Goal: Transaction & Acquisition: Purchase product/service

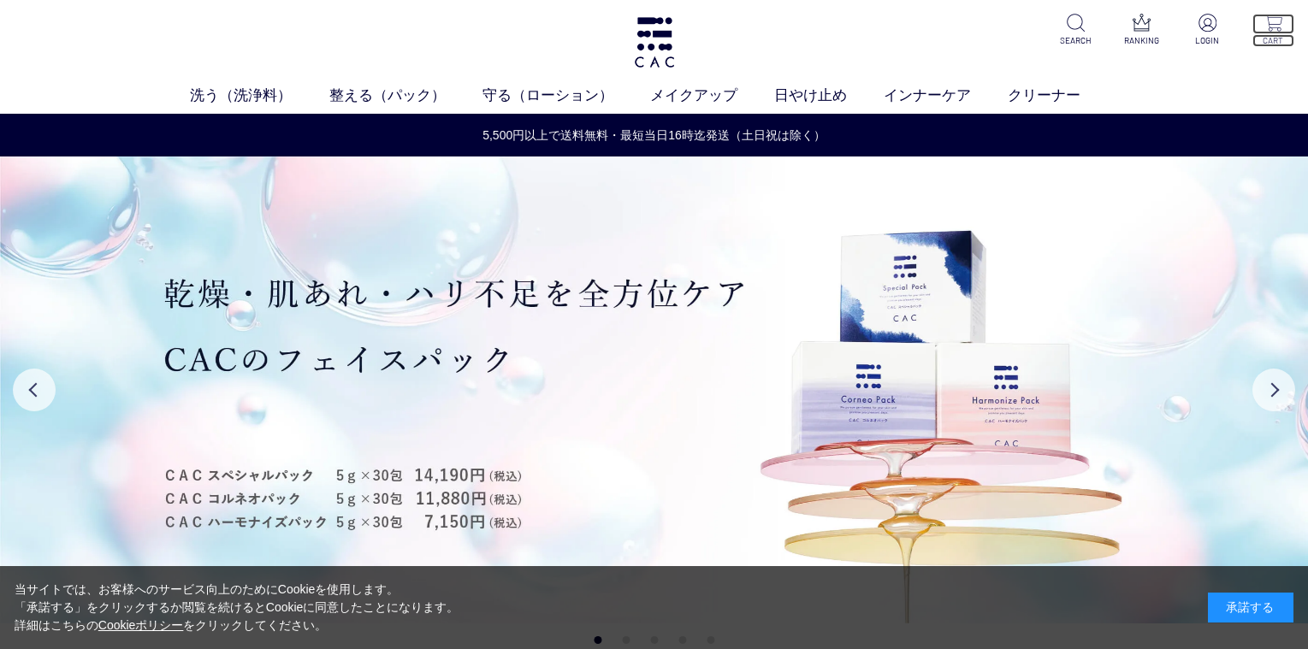
click at [1280, 27] on img at bounding box center [1273, 23] width 18 height 18
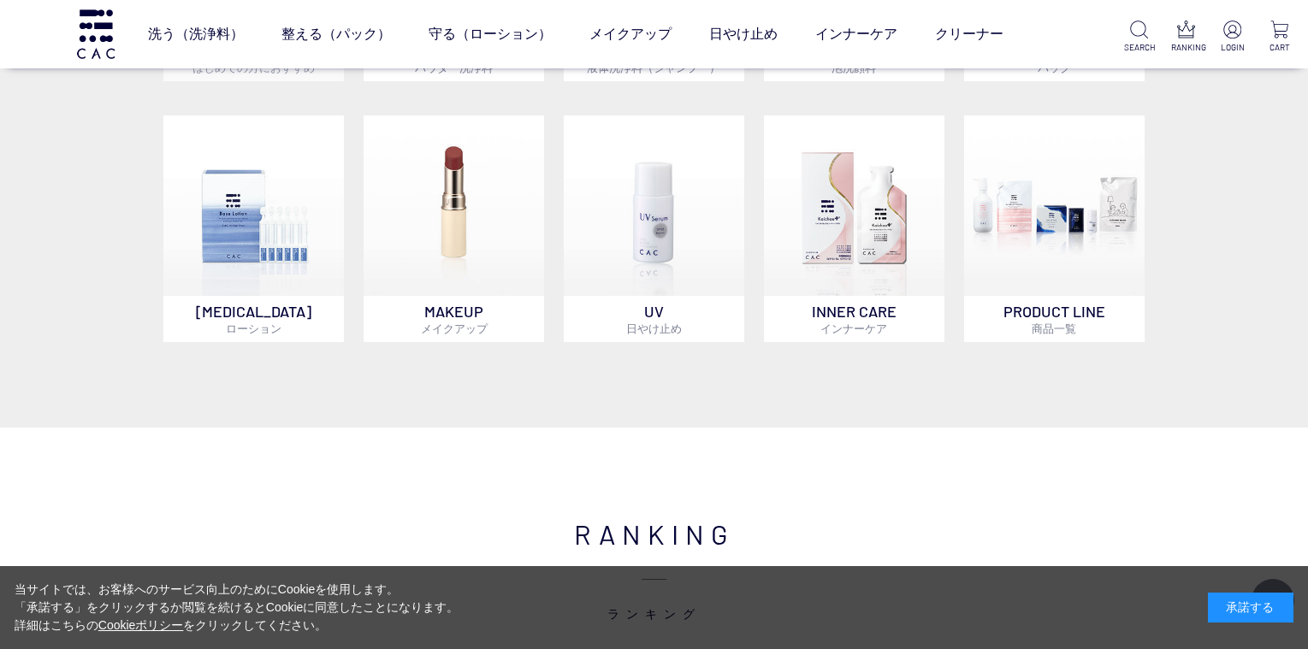
scroll to position [1540, 0]
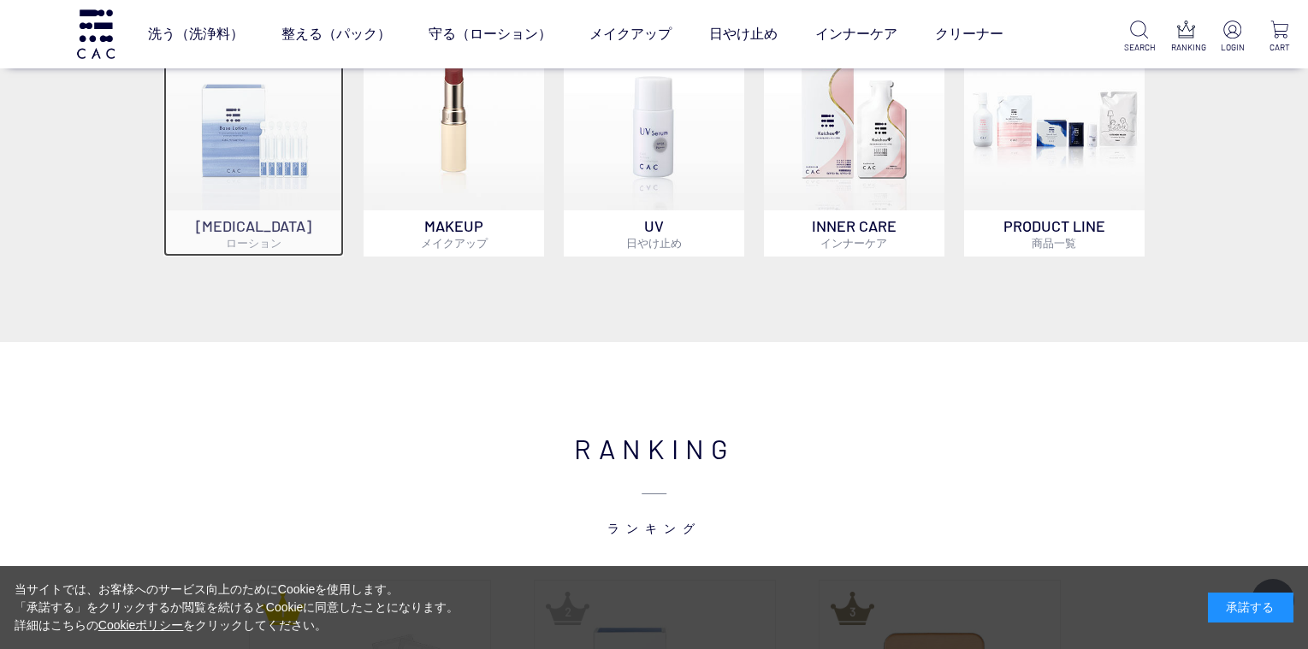
click at [277, 148] on img at bounding box center [253, 120] width 180 height 180
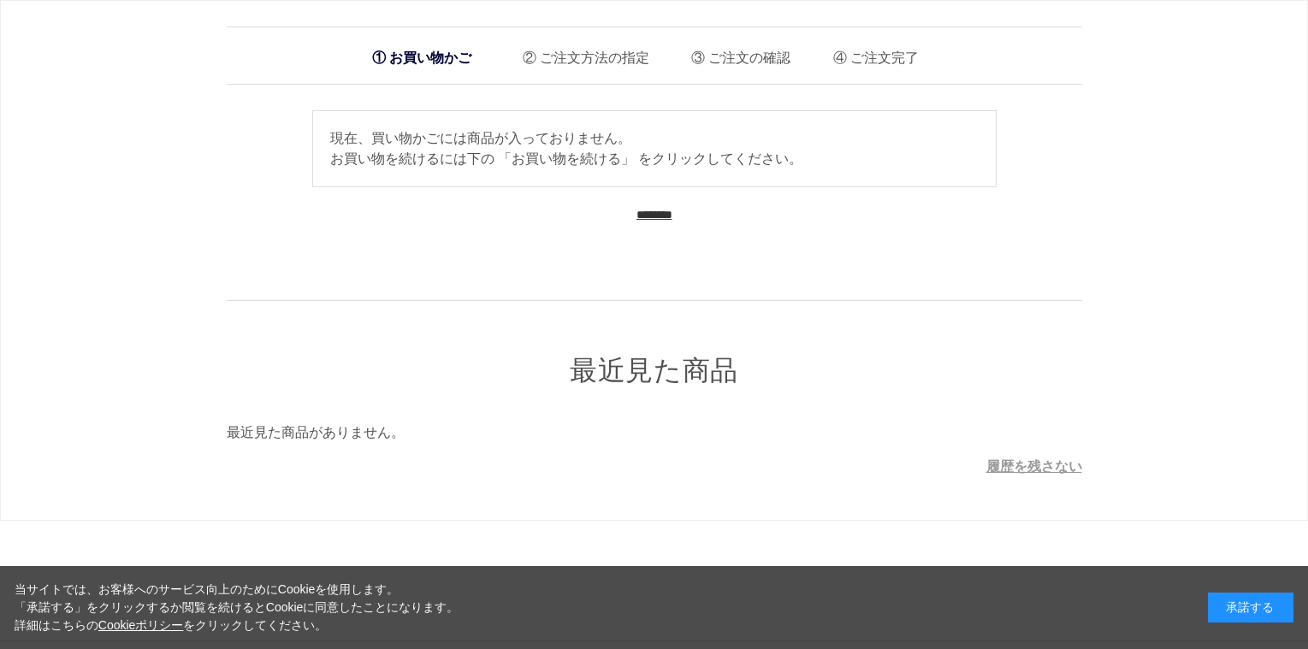
scroll to position [38, 0]
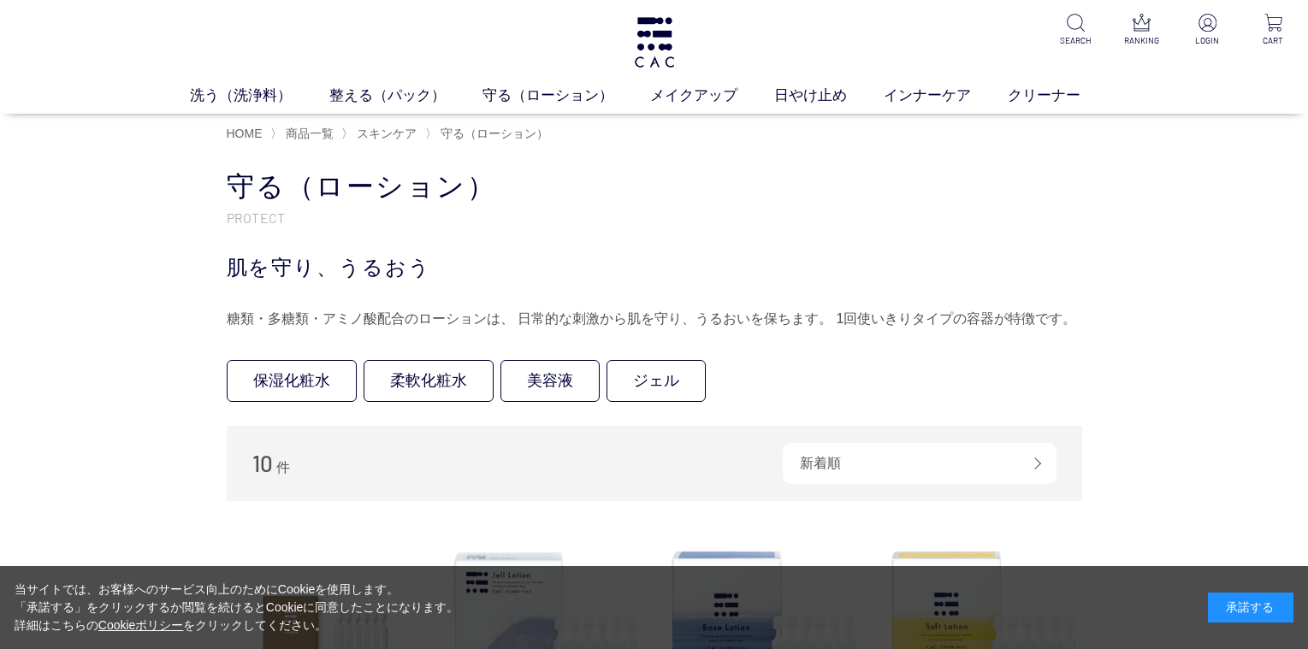
scroll to position [428, 0]
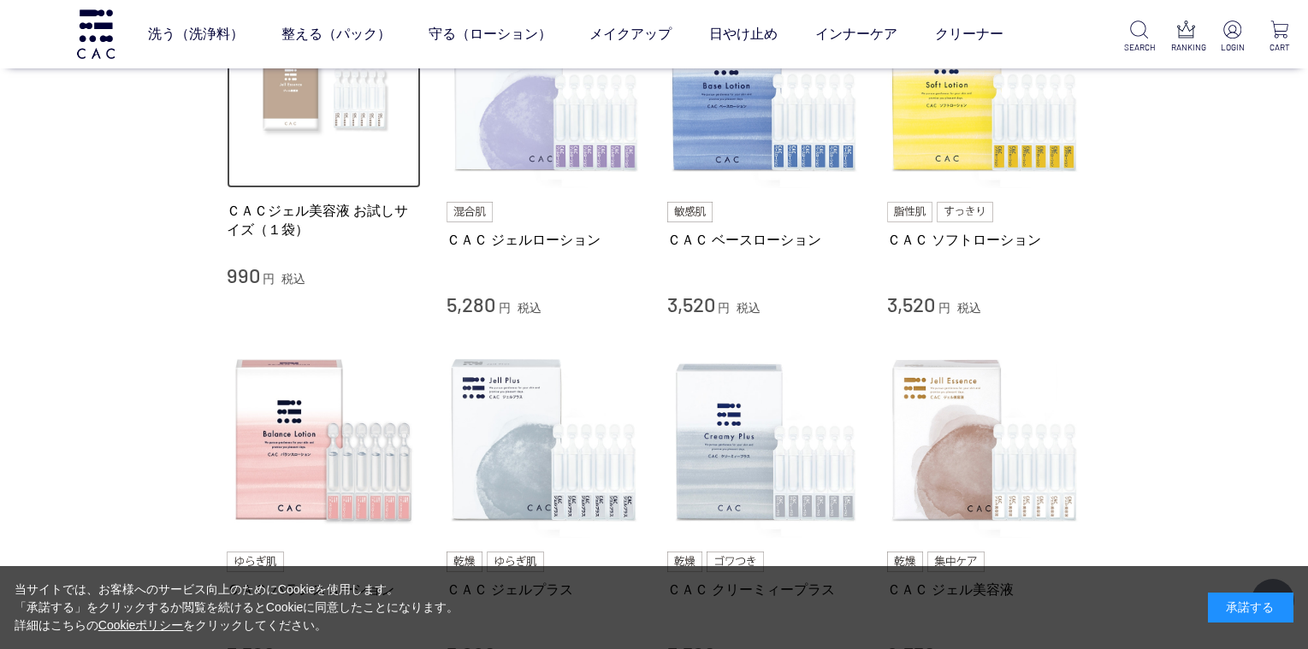
click at [328, 104] on img at bounding box center [324, 91] width 195 height 195
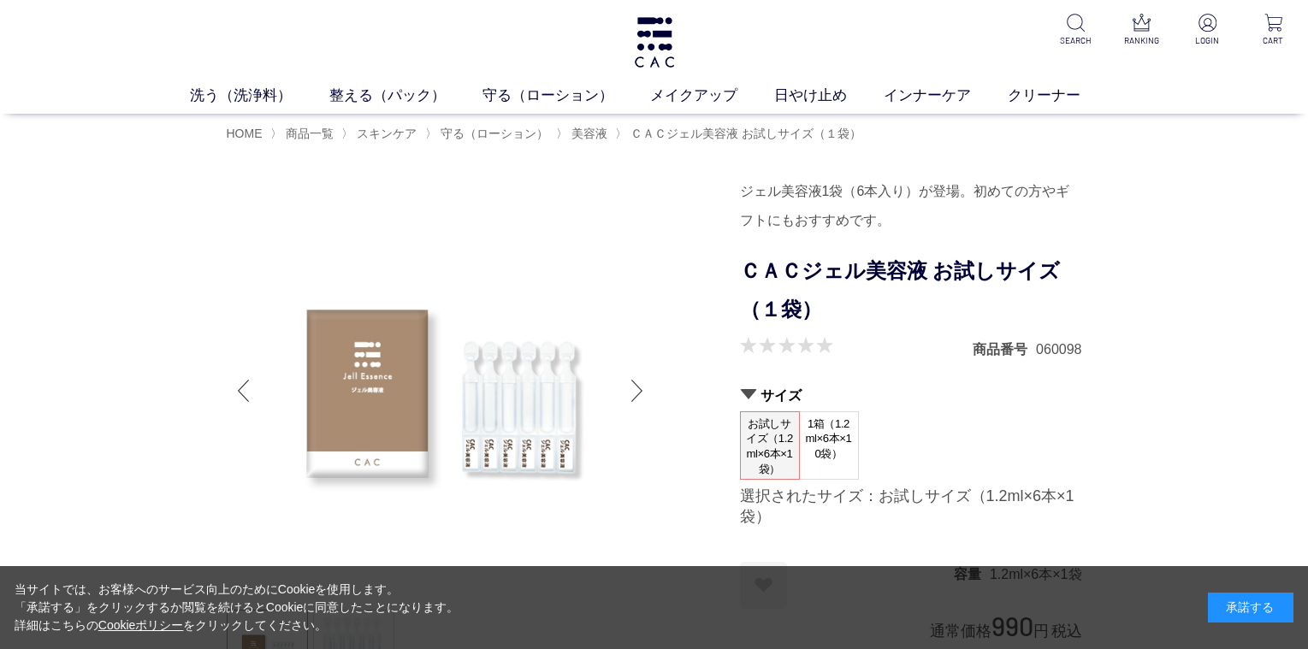
scroll to position [171, 0]
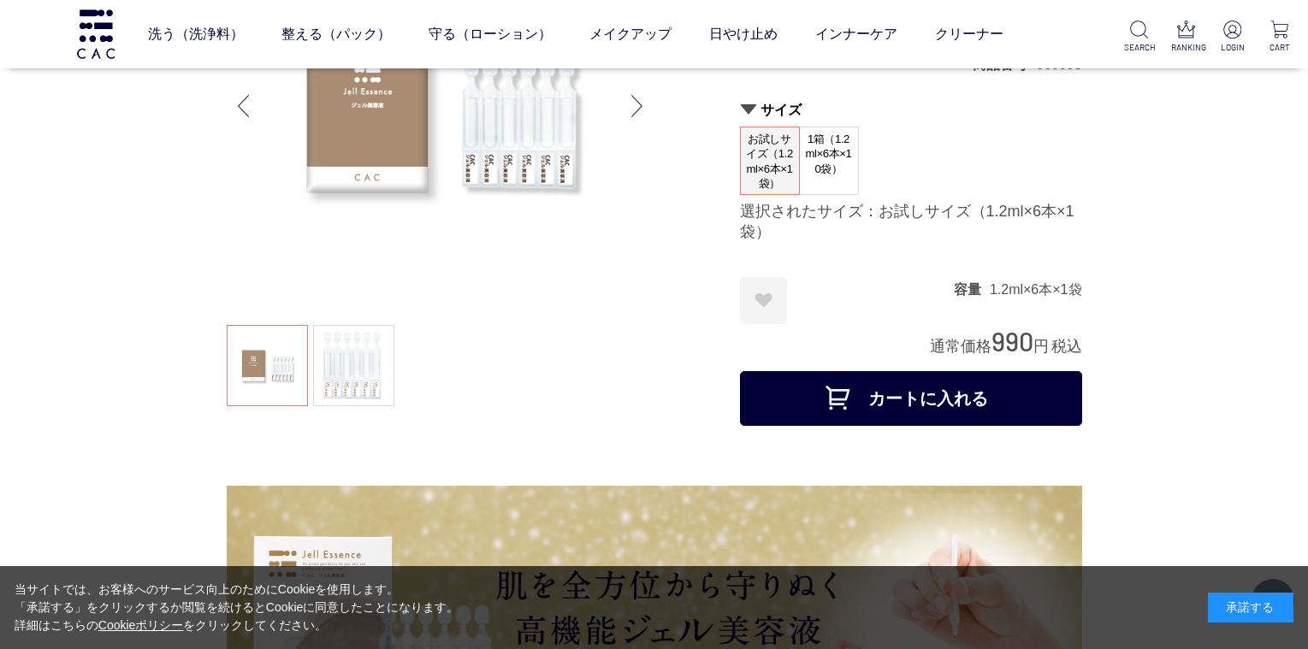
click at [1003, 376] on button "カートに入れる" at bounding box center [911, 398] width 342 height 55
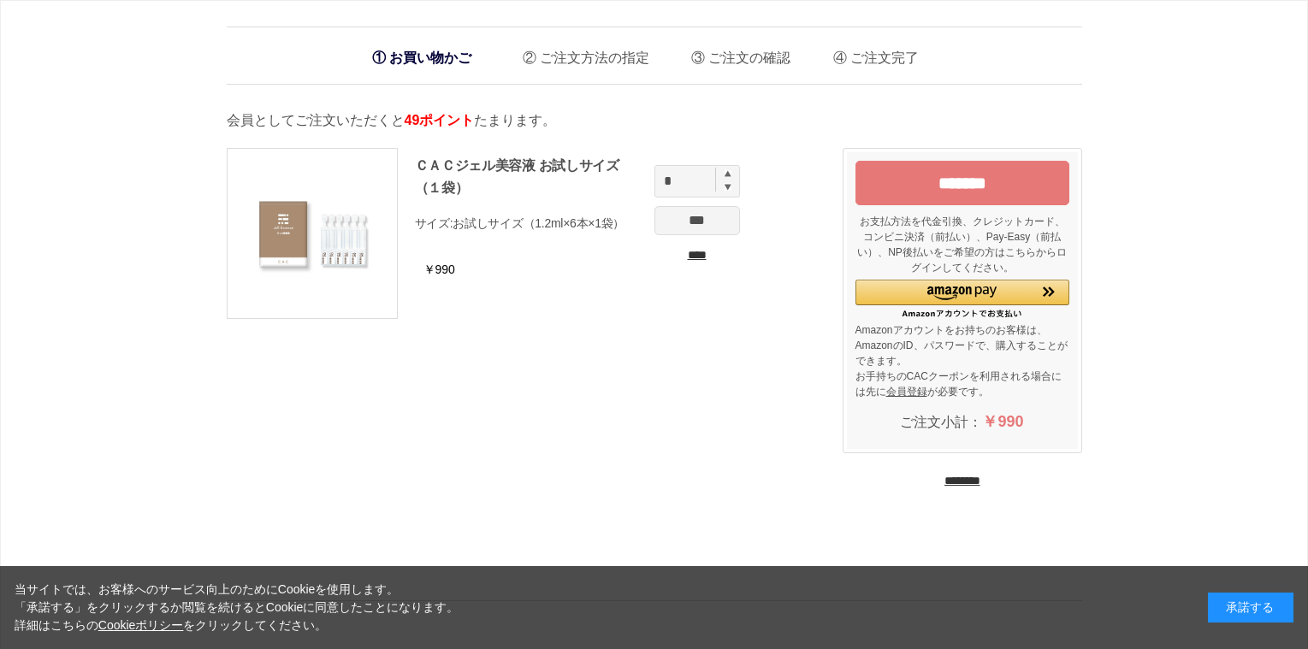
click at [922, 193] on input "*******" at bounding box center [962, 183] width 214 height 44
